Goal: Transaction & Acquisition: Subscribe to service/newsletter

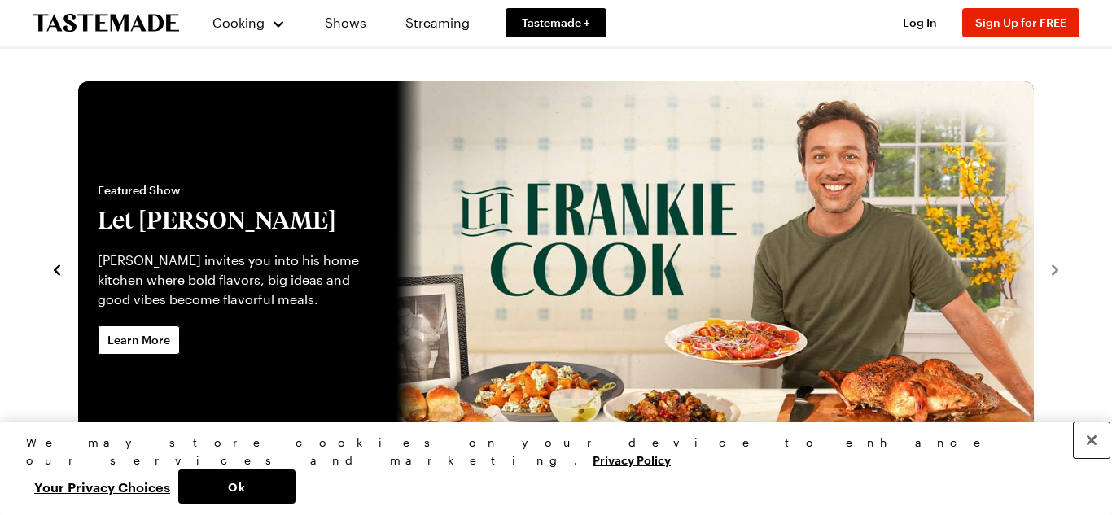
click at [1093, 458] on button "Close" at bounding box center [1092, 441] width 36 height 36
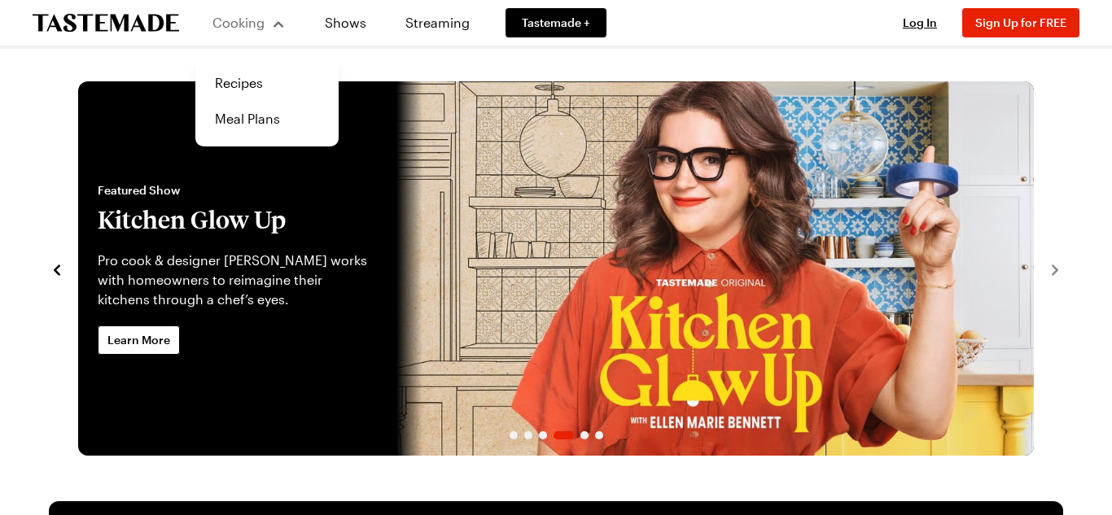
click at [281, 33] on button "Cooking" at bounding box center [249, 22] width 74 height 39
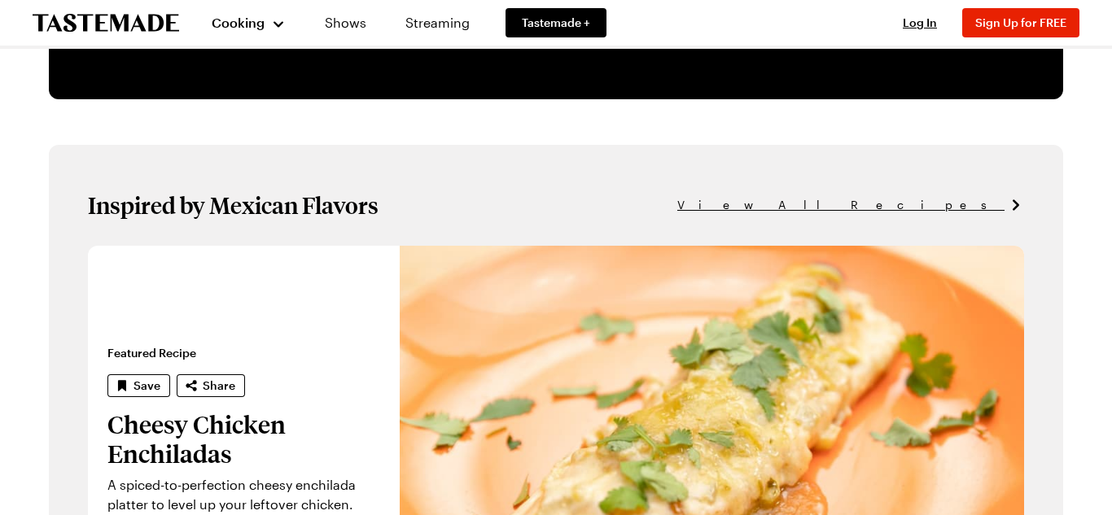
scroll to position [920, 0]
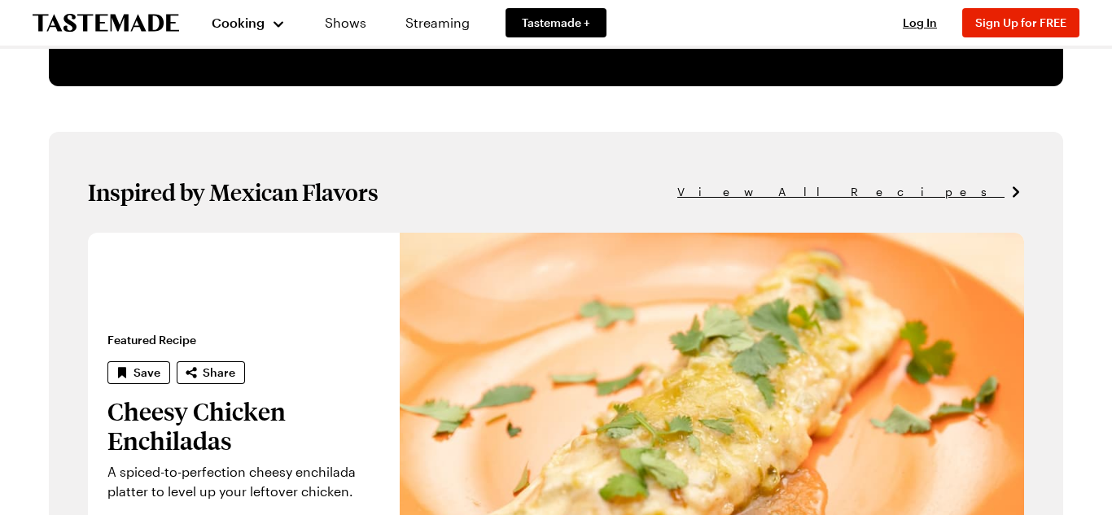
click at [907, 33] on div "Log In Sign Up Log In Sign Up for FREE" at bounding box center [984, 23] width 192 height 46
click at [980, 23] on span "Sign Up for FREE" at bounding box center [1021, 22] width 91 height 14
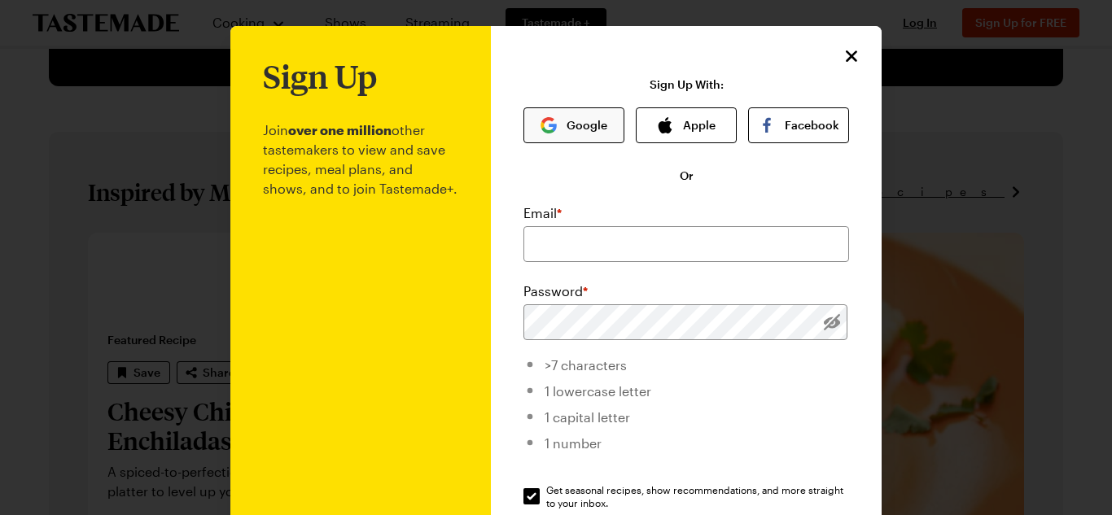
click at [607, 117] on button "Google" at bounding box center [574, 125] width 101 height 36
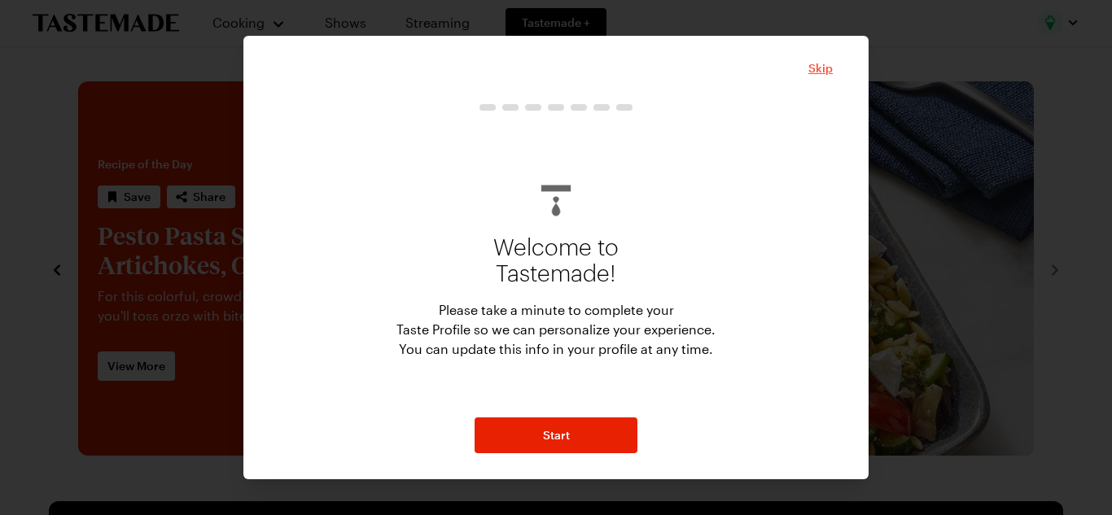
click at [819, 72] on span "Skip" at bounding box center [821, 68] width 24 height 16
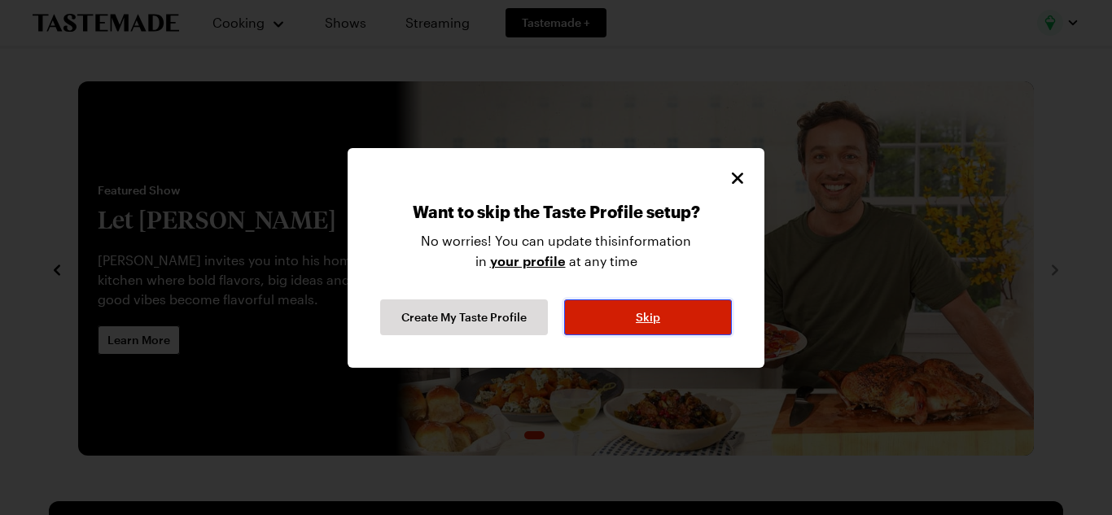
click at [634, 331] on button "Skip" at bounding box center [648, 318] width 168 height 36
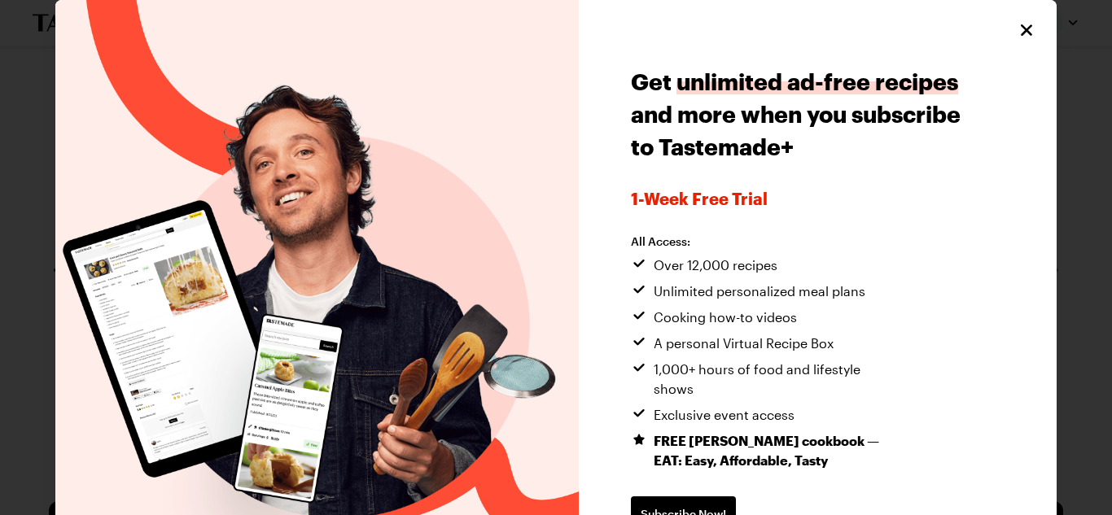
click at [1015, 31] on div "Get unlimited ad-free recipes and more when you subscribe to Tastemade+ 1-week …" at bounding box center [817, 320] width 477 height 640
click at [1024, 35] on icon "Close" at bounding box center [1028, 30] width 20 height 20
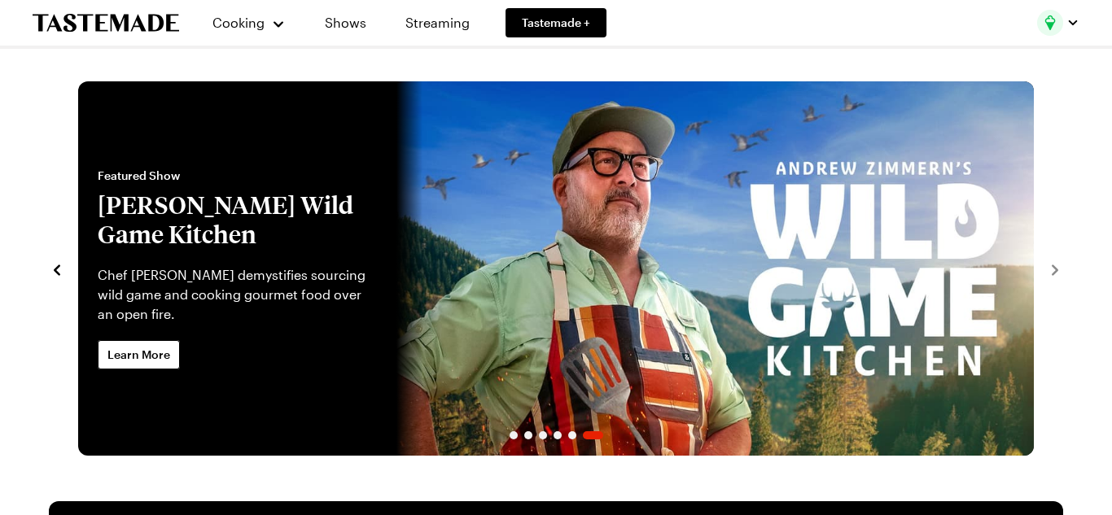
click at [46, 66] on section "Recipe of the Day Save Share Pesto Pasta Salad with Artichokes, Olives & Feta F…" at bounding box center [556, 260] width 1047 height 391
